Goal: Navigation & Orientation: Find specific page/section

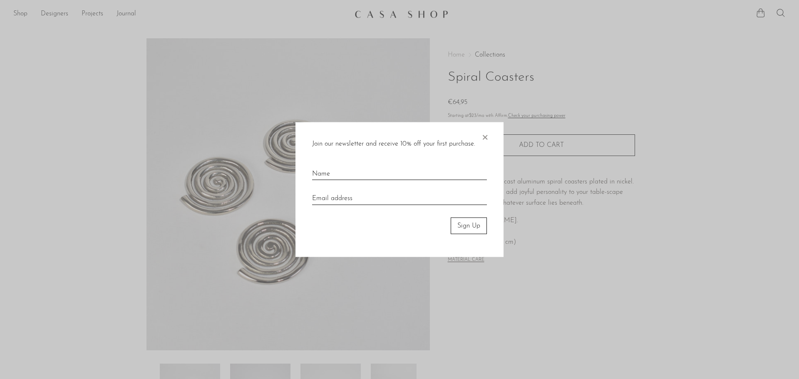
click at [490, 137] on div "Join our newsletter and receive 10% off your first purchase. × Sign Up" at bounding box center [400, 189] width 208 height 135
click at [488, 134] on span "×" at bounding box center [485, 135] width 8 height 27
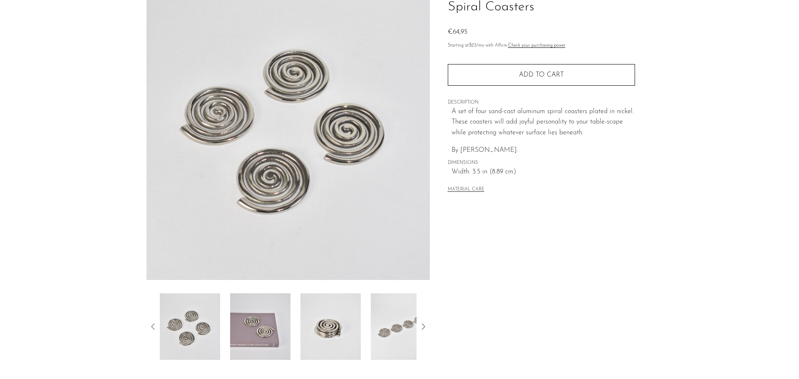
scroll to position [163, 0]
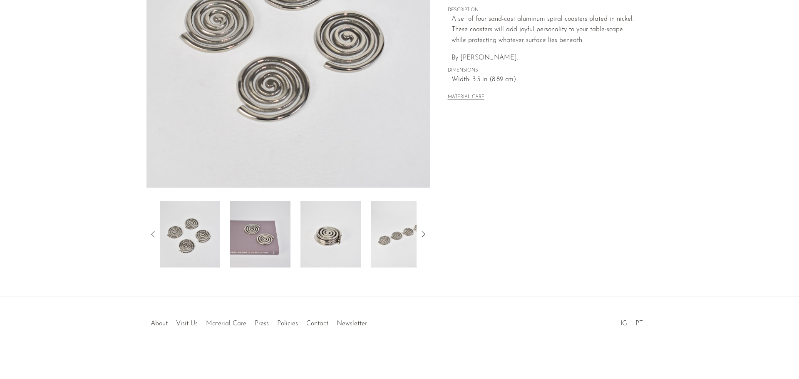
click at [266, 248] on img at bounding box center [260, 234] width 60 height 67
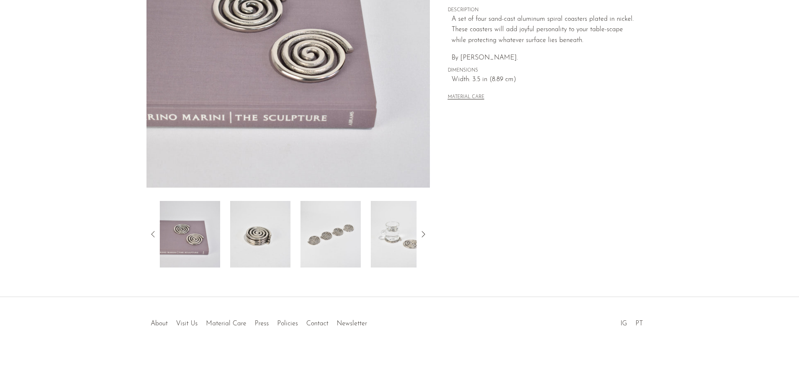
click at [300, 248] on div at bounding box center [288, 234] width 257 height 67
click at [323, 246] on img at bounding box center [331, 234] width 60 height 67
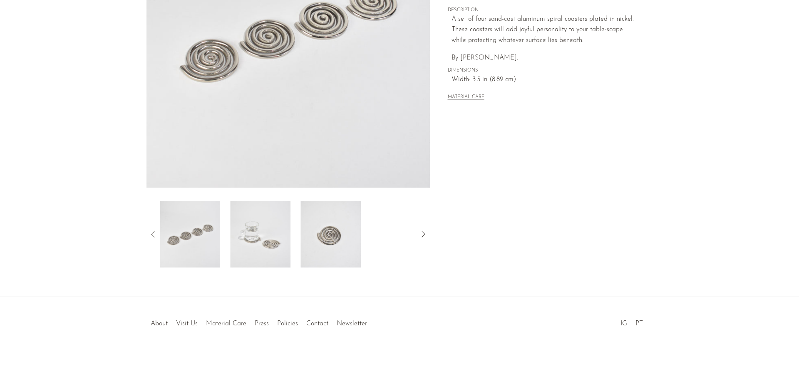
click at [350, 236] on img at bounding box center [331, 234] width 60 height 67
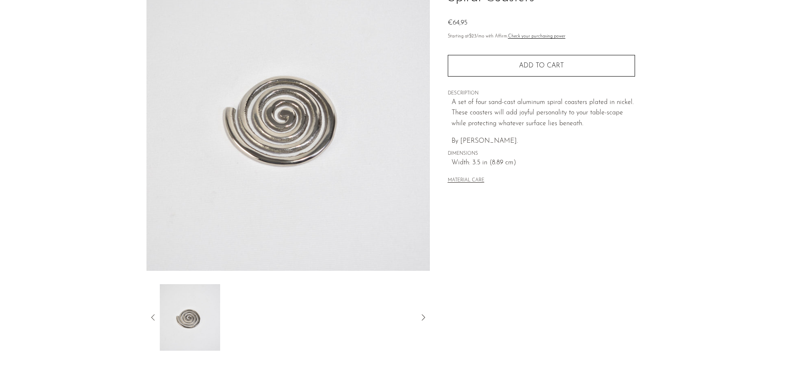
scroll to position [0, 0]
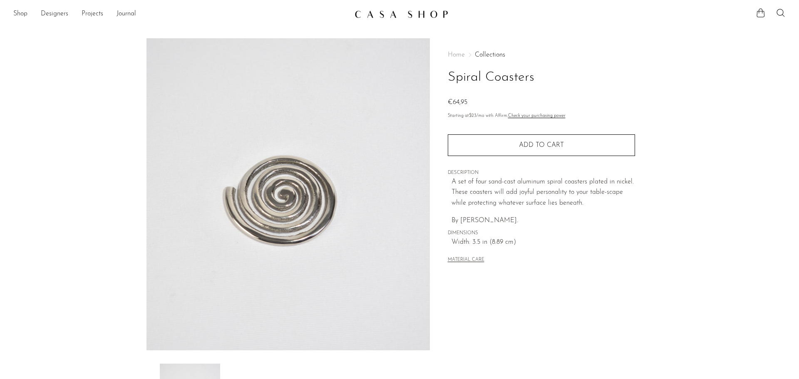
click at [426, 10] on img at bounding box center [402, 14] width 94 height 8
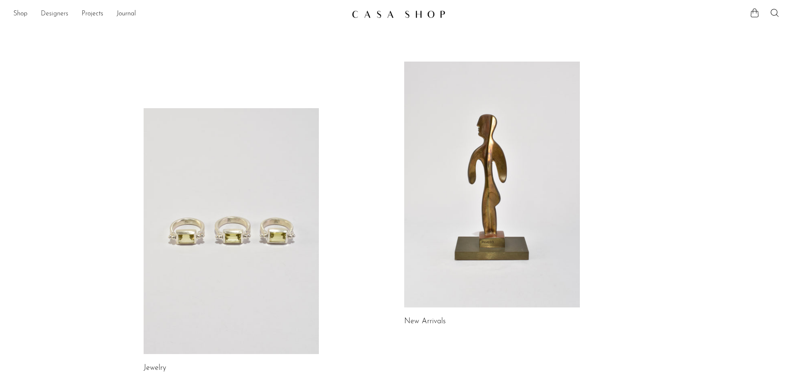
click at [51, 10] on link "Designers" at bounding box center [54, 14] width 27 height 11
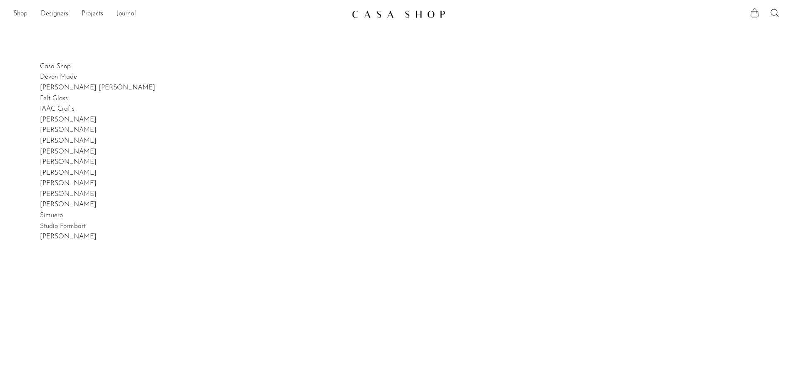
click at [95, 14] on link "Projects" at bounding box center [93, 14] width 22 height 11
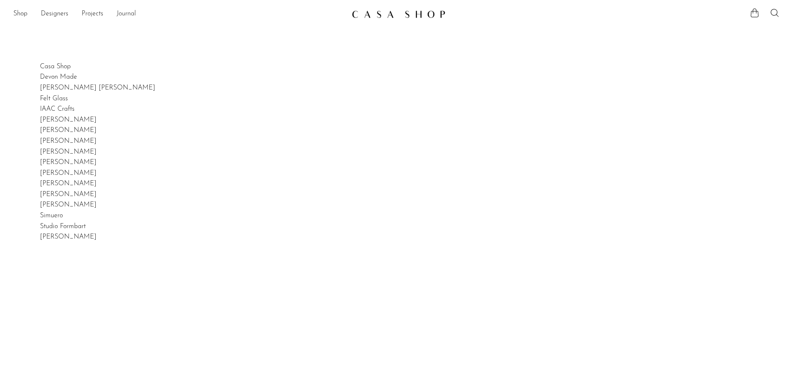
click at [130, 11] on link "Journal" at bounding box center [127, 14] width 20 height 11
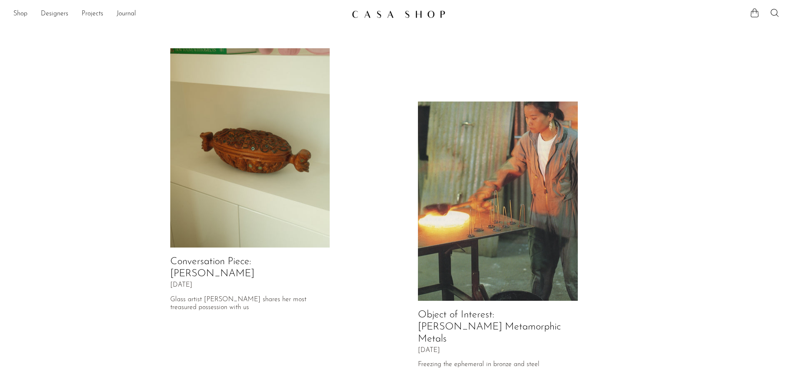
click at [30, 13] on ul "Shop Featured New Arrivals Bestsellers Coming Soon Jewelry Jewelry All Earrings…" at bounding box center [179, 14] width 332 height 14
click at [28, 13] on ul "Shop Featured New Arrivals Bestsellers Coming Soon Jewelry Jewelry All Earrings…" at bounding box center [179, 14] width 332 height 14
click at [19, 15] on link "Shop" at bounding box center [20, 14] width 14 height 11
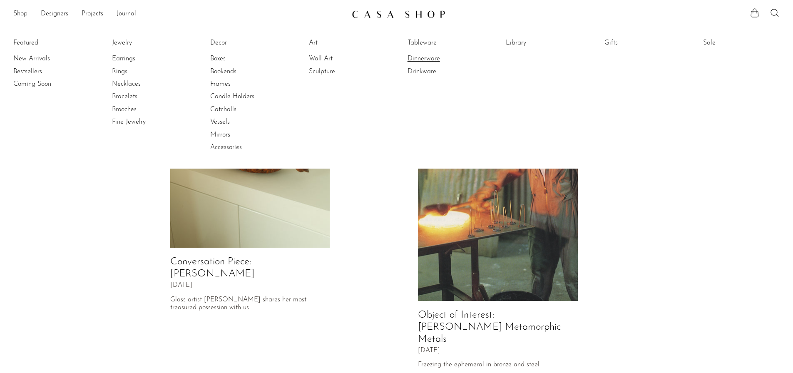
click at [425, 55] on link "Dinnerware" at bounding box center [439, 58] width 62 height 9
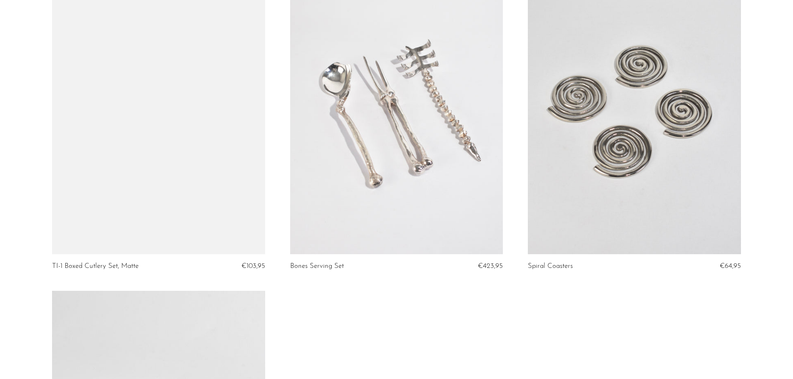
scroll to position [3107, 0]
